Goal: Information Seeking & Learning: Stay updated

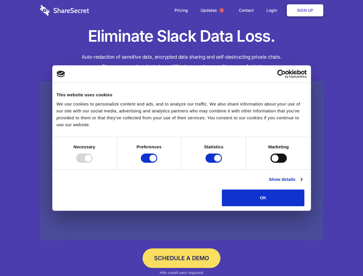
click at [93, 163] on div at bounding box center [84, 158] width 16 height 9
click at [157, 163] on input "Preferences" at bounding box center [149, 158] width 16 height 9
checkbox input "false"
click at [215, 163] on input "Statistics" at bounding box center [214, 158] width 16 height 9
checkbox input "false"
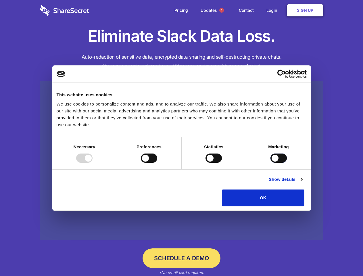
click at [271, 163] on input "Marketing" at bounding box center [279, 158] width 16 height 9
checkbox input "true"
click at [302, 183] on link "Show details" at bounding box center [285, 179] width 33 height 7
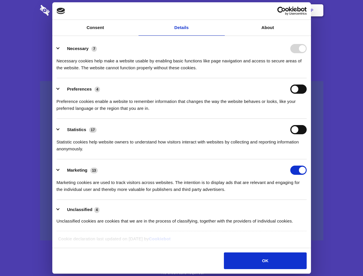
click at [307, 78] on li "Necessary 7 Necessary cookies help make a website usable by enabling basic func…" at bounding box center [182, 58] width 250 height 41
click at [221, 10] on span "1" at bounding box center [221, 10] width 5 height 5
